Goal: Book appointment/travel/reservation

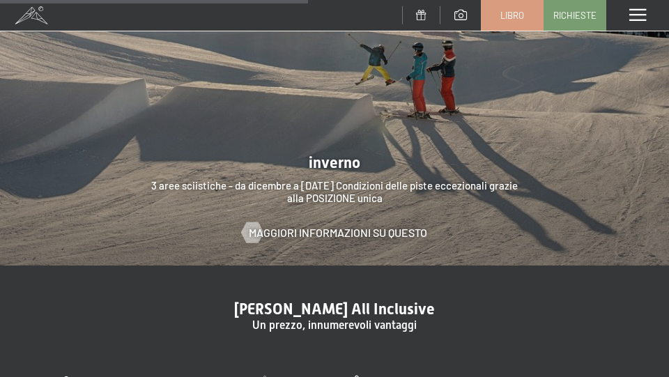
scroll to position [3231, 0]
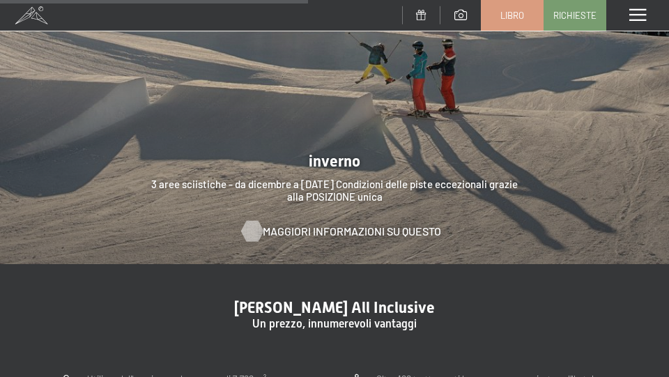
click at [390, 232] on font "Maggiori informazioni su questo" at bounding box center [352, 230] width 178 height 13
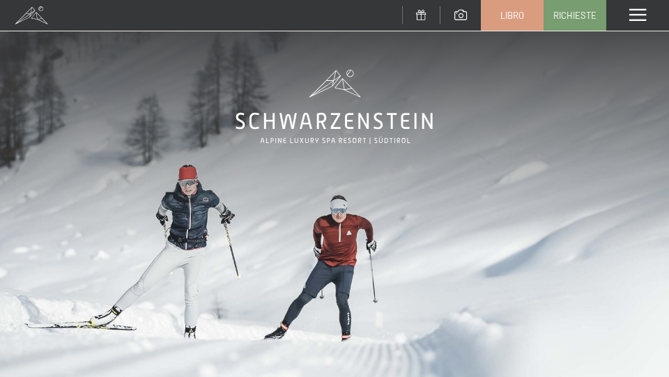
click at [632, 18] on span at bounding box center [637, 15] width 17 height 13
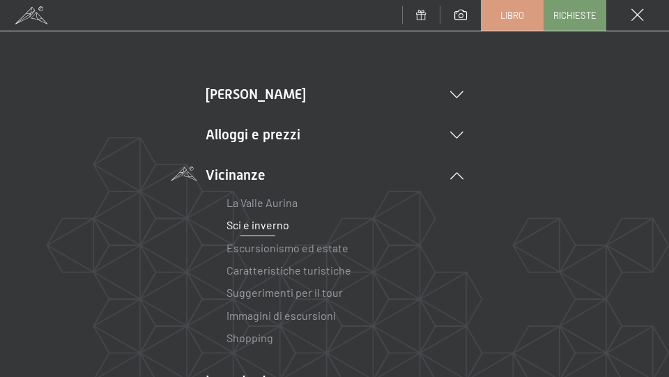
scroll to position [31, 0]
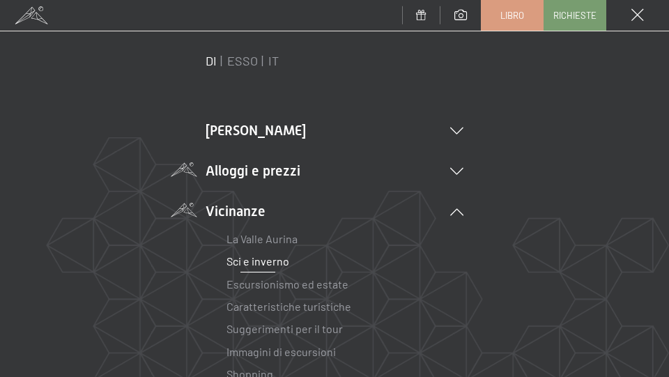
click at [267, 175] on li "Alloggi e prezzi Servizi inclusivi Camere e prezzi lista Offerte lista Prezzi f…" at bounding box center [334, 170] width 258 height 19
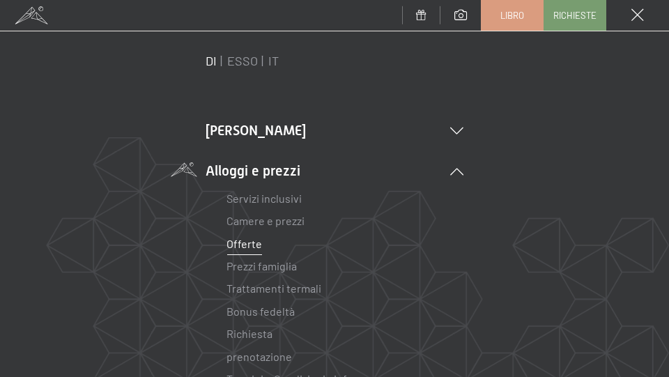
click at [242, 243] on font "Offerte" at bounding box center [244, 243] width 36 height 13
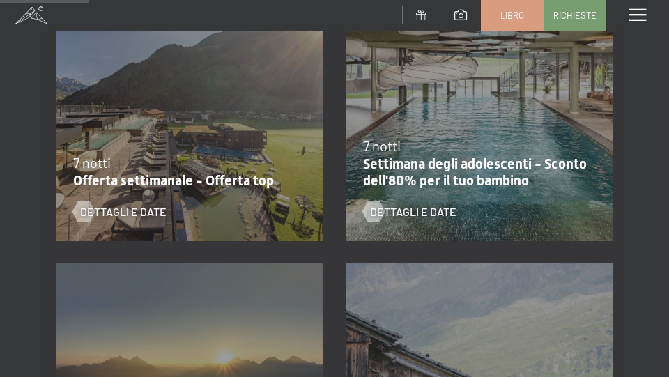
scroll to position [368, 0]
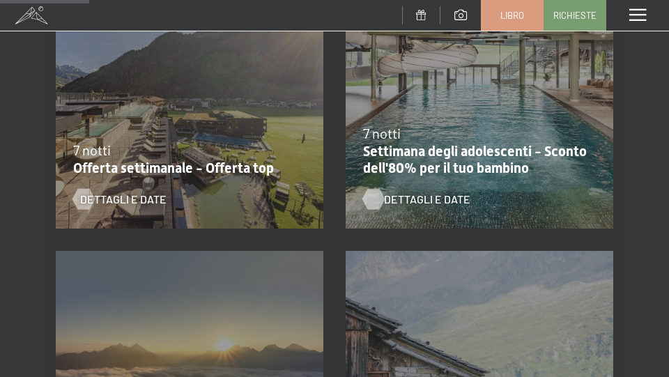
click at [395, 192] on font "Dettagli e date" at bounding box center [427, 198] width 86 height 13
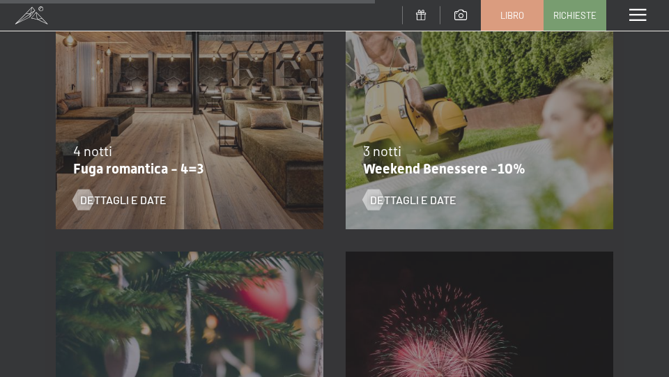
scroll to position [1551, 0]
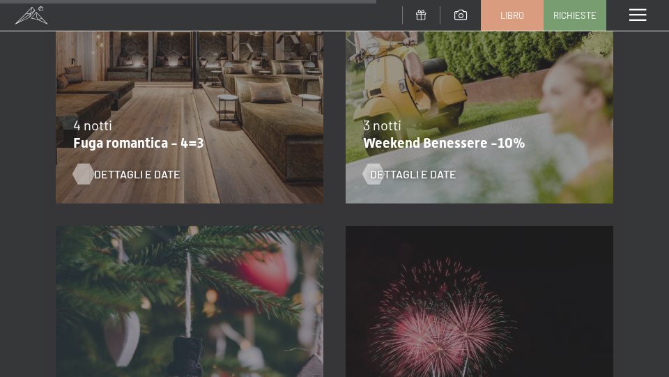
click at [136, 167] on font "Dettagli e date" at bounding box center [137, 173] width 86 height 13
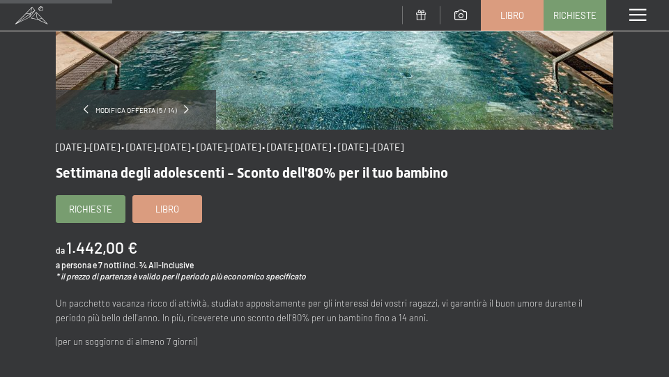
scroll to position [276, 0]
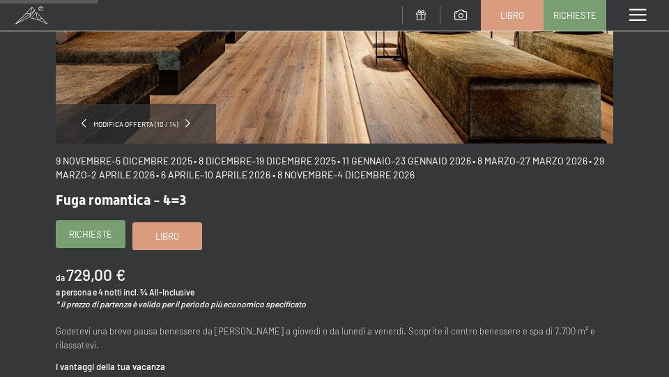
scroll to position [262, 0]
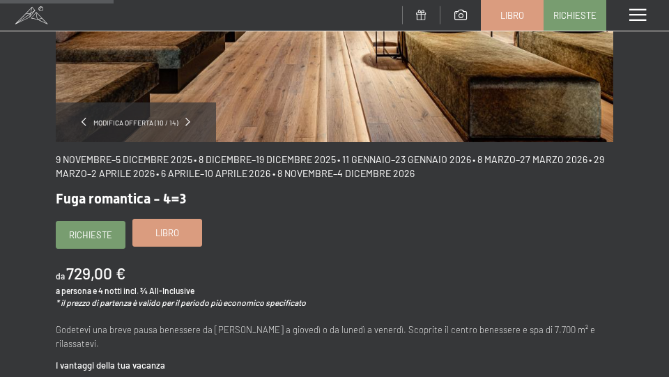
click at [166, 233] on font "Libro" at bounding box center [167, 232] width 24 height 11
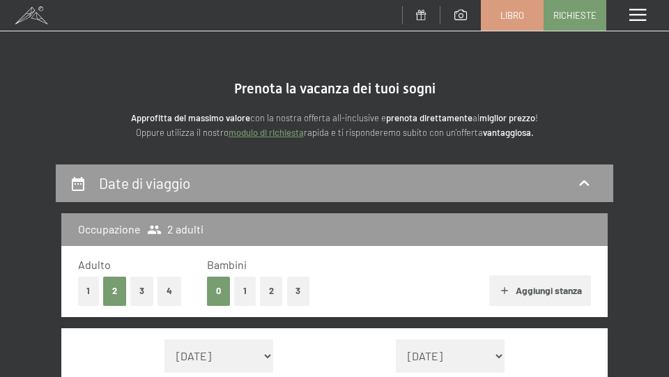
select select "2025-11-01"
select select "2025-12-01"
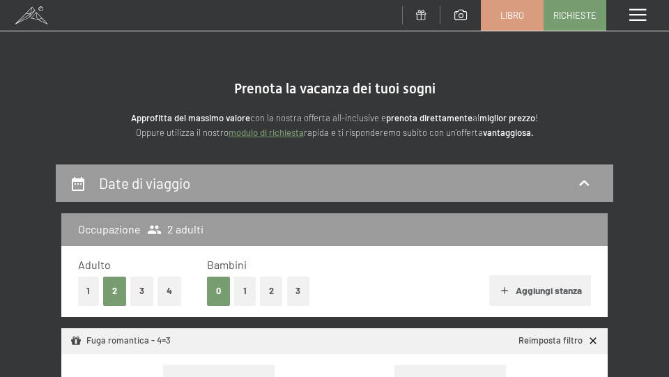
select select "2025-11-01"
select select "2025-12-01"
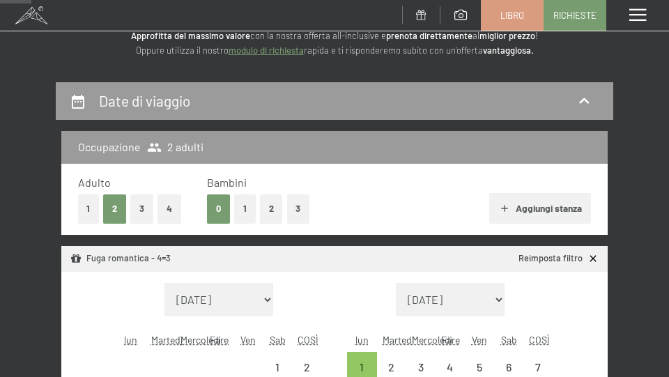
click at [169, 213] on font "4" at bounding box center [169, 208] width 6 height 11
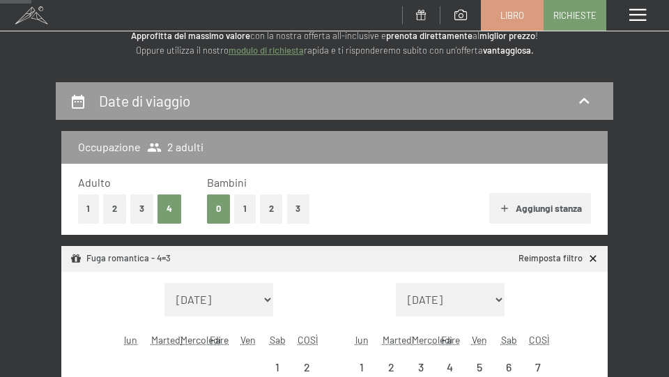
select select "2025-11-01"
select select "2025-12-01"
click at [118, 204] on button "2" at bounding box center [114, 208] width 23 height 29
select select "2025-11-01"
select select "2025-12-01"
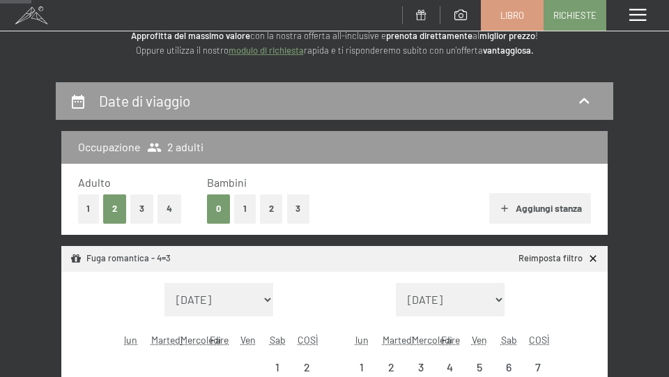
select select "2025-11-01"
select select "2025-12-01"
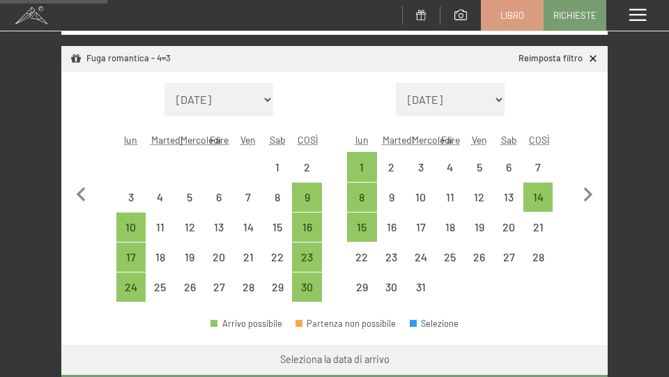
scroll to position [274, 0]
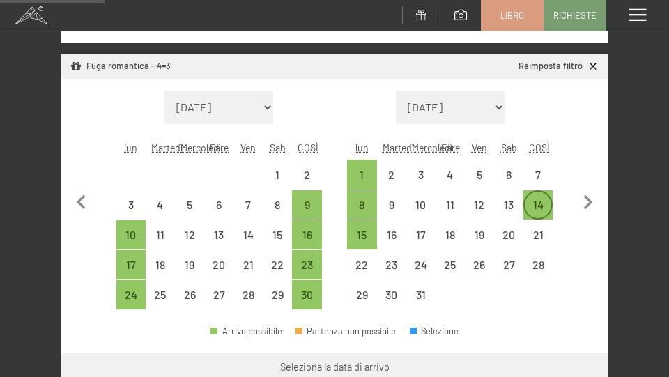
click at [535, 203] on font "14" at bounding box center [538, 204] width 10 height 13
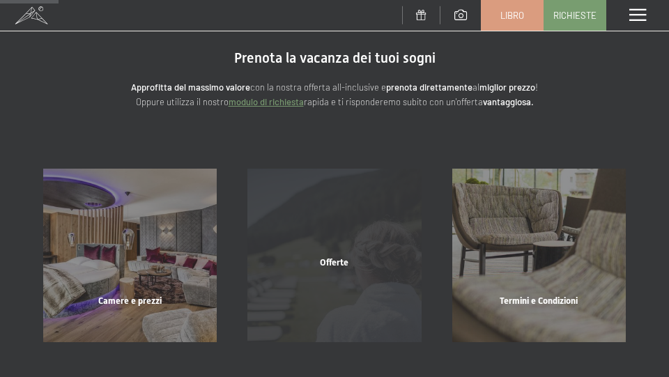
scroll to position [0, 0]
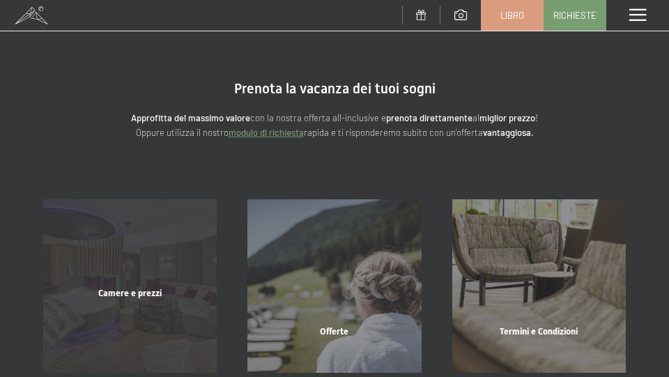
click at [166, 262] on div "Camere e prezzi Saperne di più" at bounding box center [130, 285] width 204 height 173
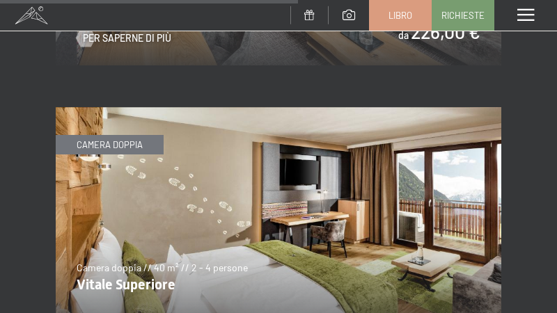
scroll to position [3038, 0]
